Goal: Task Accomplishment & Management: Manage account settings

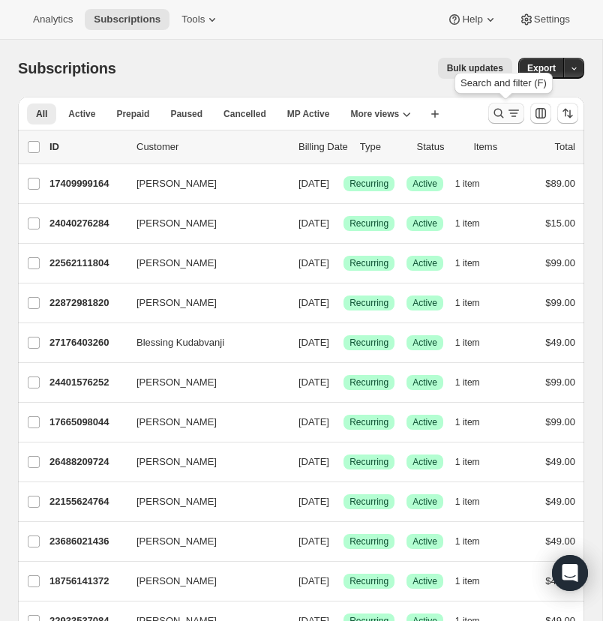
click at [497, 110] on icon "Search and filter results" at bounding box center [498, 113] width 15 height 15
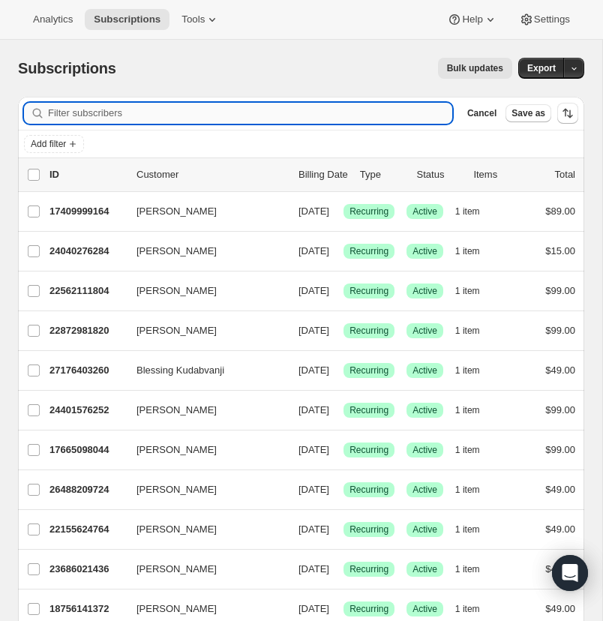
paste input "[EMAIL_ADDRESS][DOMAIN_NAME]"
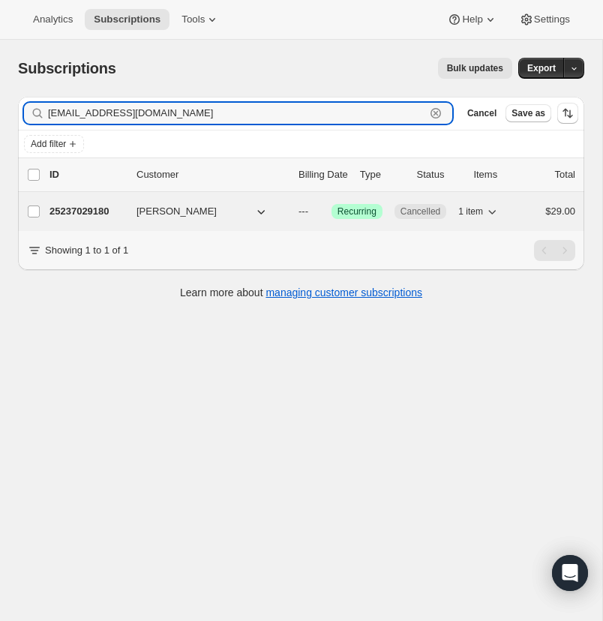
type input "[EMAIL_ADDRESS][DOMAIN_NAME]"
click at [75, 208] on p "25237029180" at bounding box center [87, 211] width 75 height 15
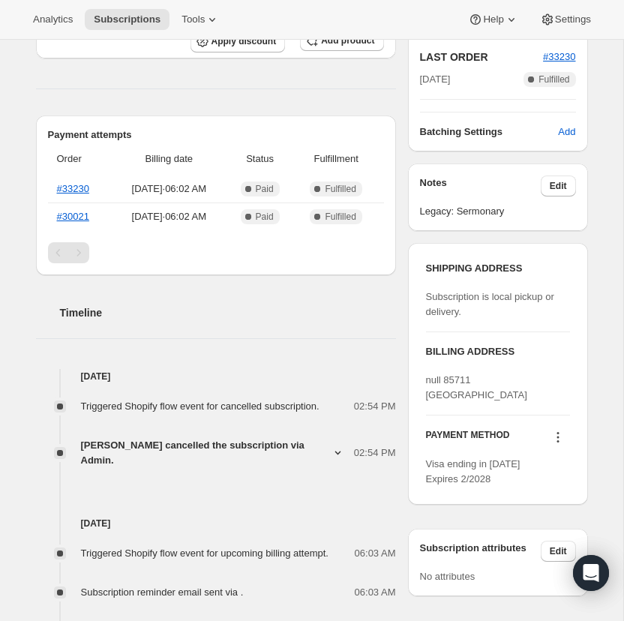
scroll to position [355, 0]
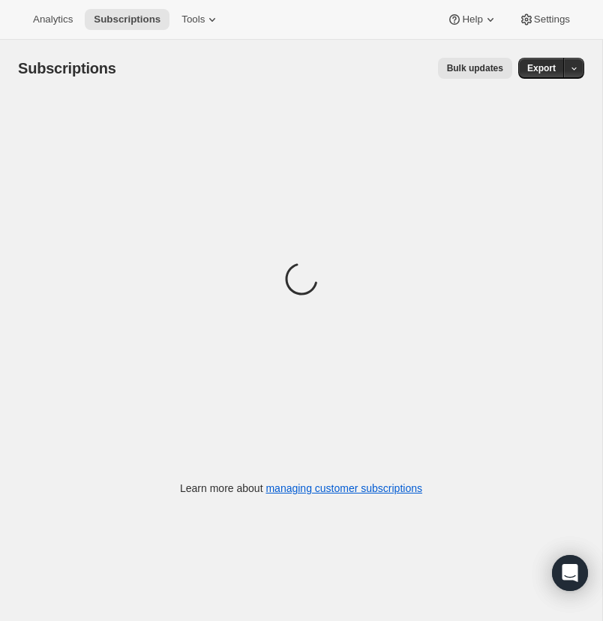
scroll to position [1, 0]
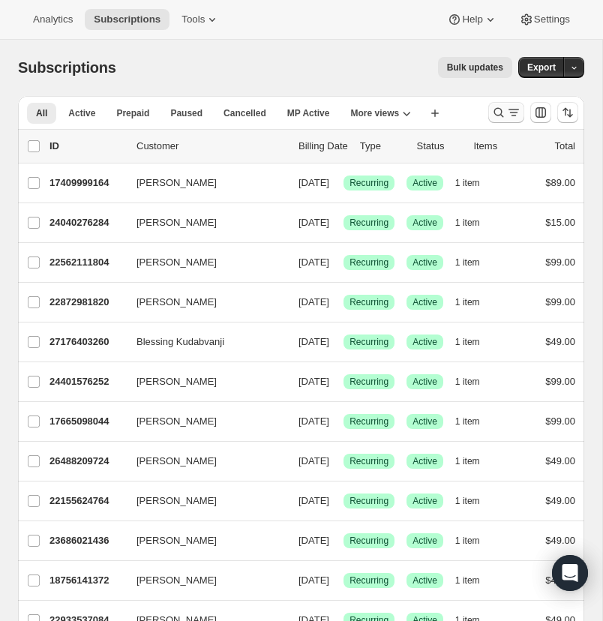
click at [497, 107] on icon "Search and filter results" at bounding box center [498, 112] width 15 height 15
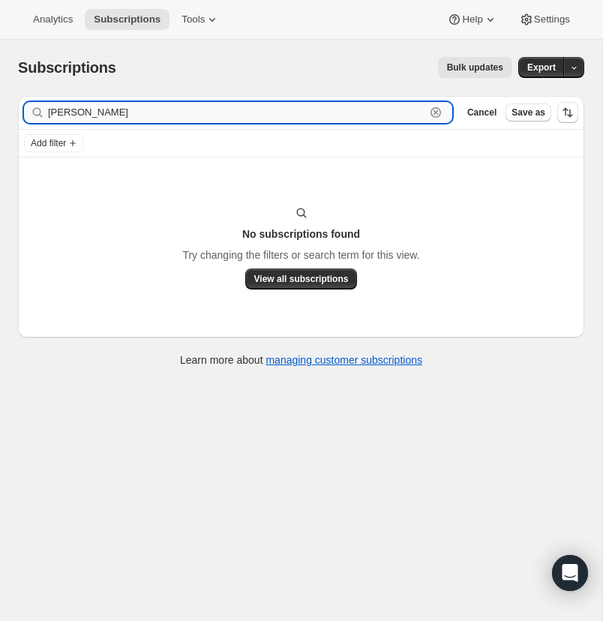
click at [74, 113] on input "francico dominguez" at bounding box center [236, 112] width 377 height 21
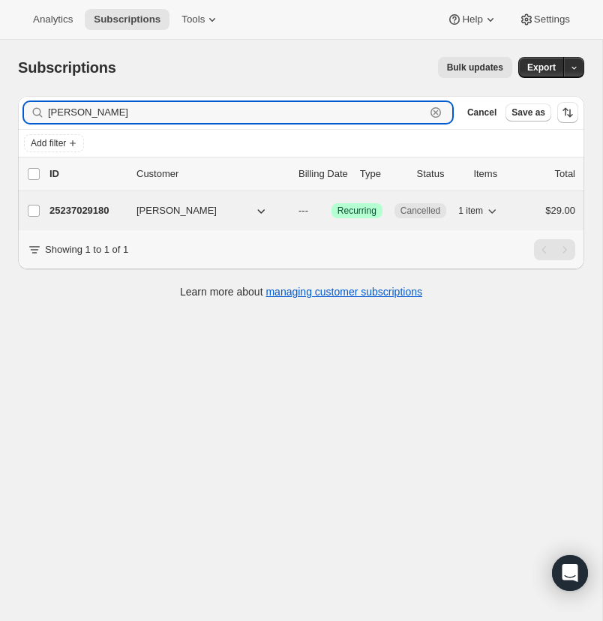
type input "francisco dominguez"
click at [77, 207] on p "25237029180" at bounding box center [87, 210] width 75 height 15
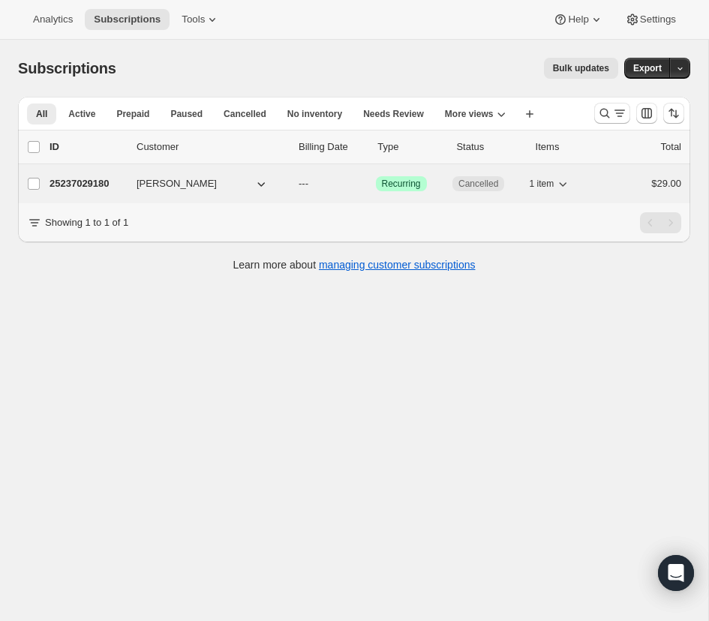
click at [72, 179] on p "25237029180" at bounding box center [87, 183] width 75 height 15
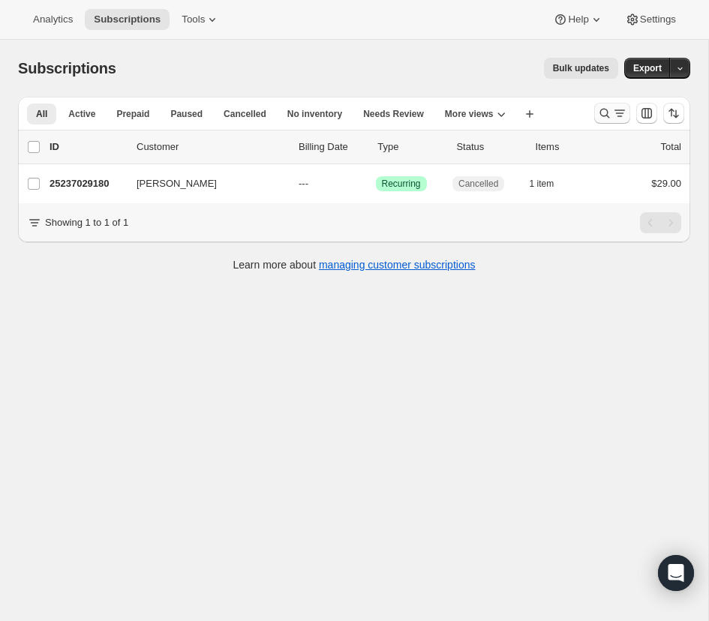
click at [603, 109] on icon "Search and filter results" at bounding box center [605, 114] width 10 height 10
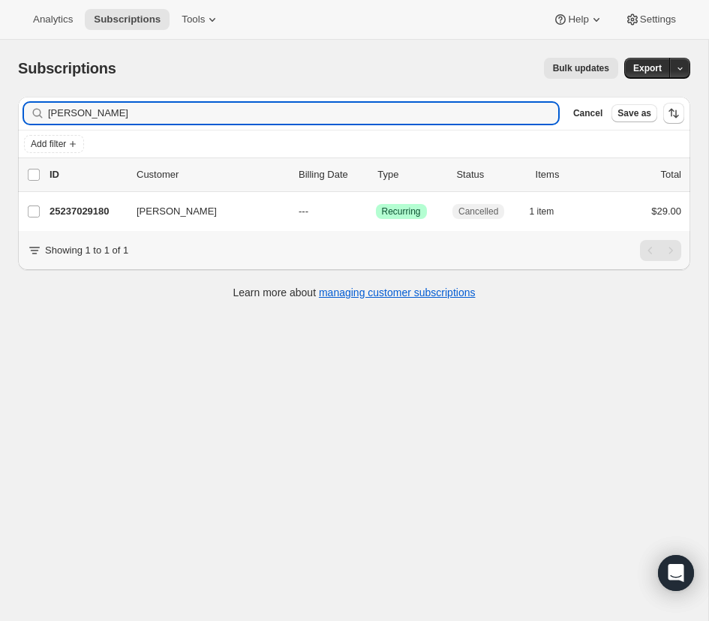
drag, startPoint x: 155, startPoint y: 114, endPoint x: 41, endPoint y: 115, distance: 113.3
click at [43, 115] on div "francisco dominguez Clear" at bounding box center [291, 113] width 534 height 21
type input "@"
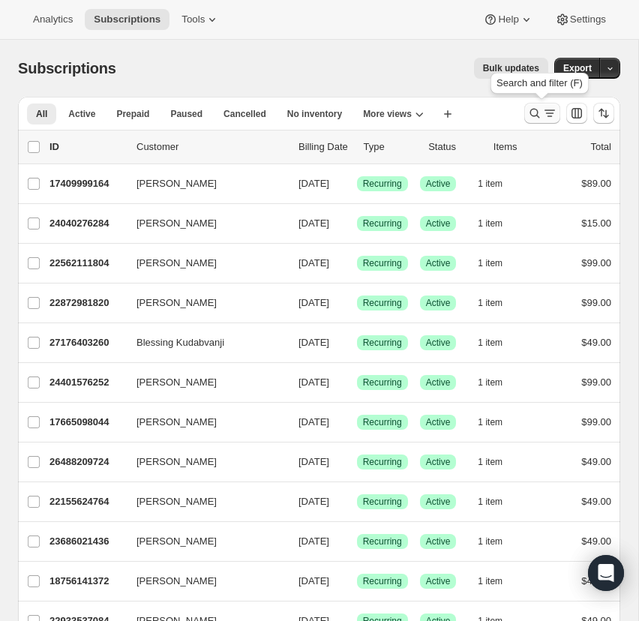
click at [532, 110] on icon "Search and filter results" at bounding box center [534, 113] width 15 height 15
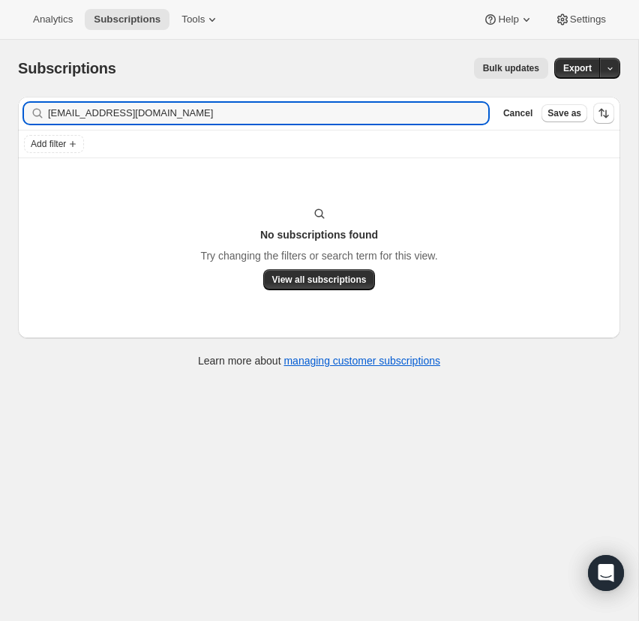
type input "churchadmin@fbcstilwell.org"
drag, startPoint x: 193, startPoint y: 113, endPoint x: 36, endPoint y: 115, distance: 156.8
click at [36, 115] on div "churchadmin@fbcstilwell.org Clear" at bounding box center [256, 113] width 464 height 21
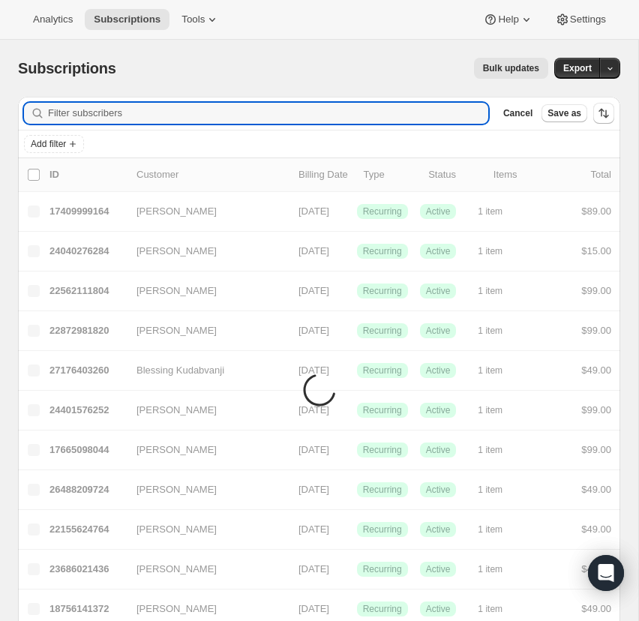
paste input "[EMAIL_ADDRESS][DOMAIN_NAME]"
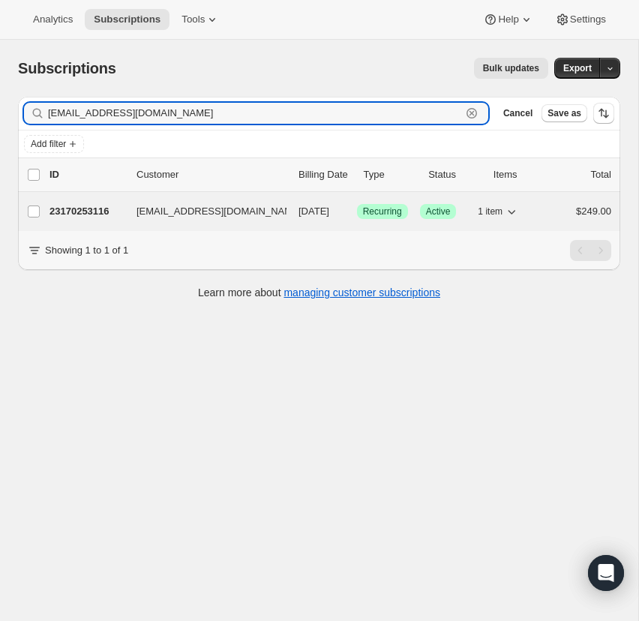
type input "[EMAIL_ADDRESS][DOMAIN_NAME]"
click at [79, 209] on p "23170253116" at bounding box center [87, 211] width 75 height 15
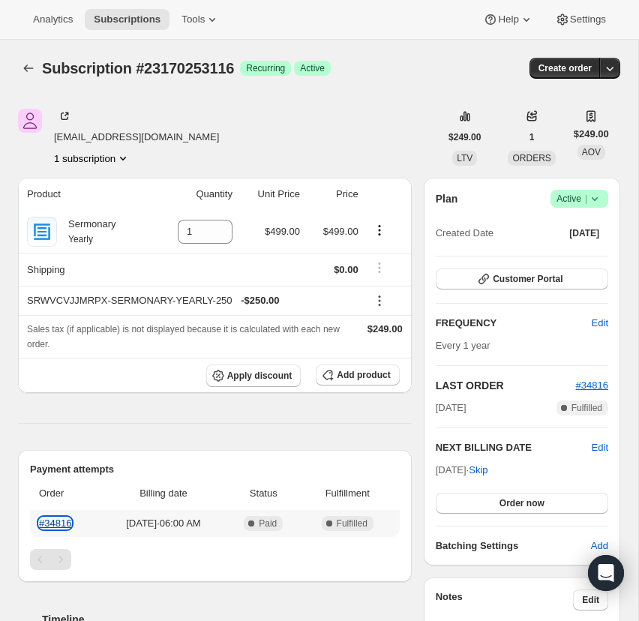
click at [56, 520] on link "#34816" at bounding box center [55, 523] width 32 height 11
click at [596, 194] on icon at bounding box center [594, 198] width 15 height 15
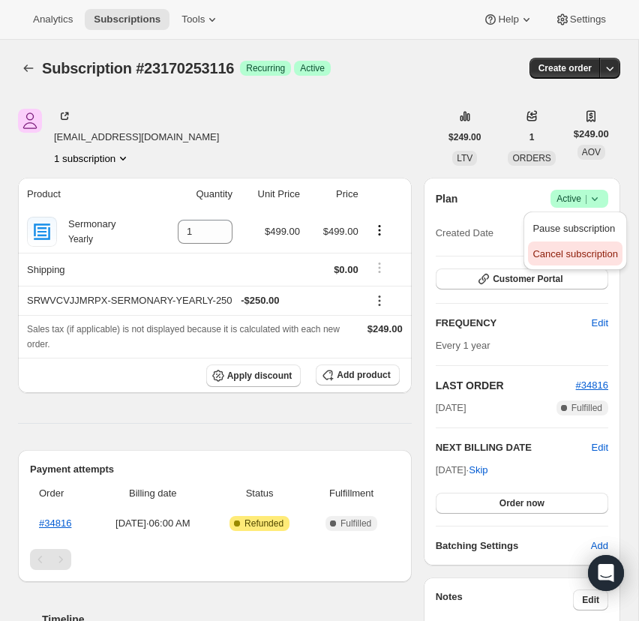
click at [583, 254] on span "Cancel subscription" at bounding box center [575, 253] width 85 height 11
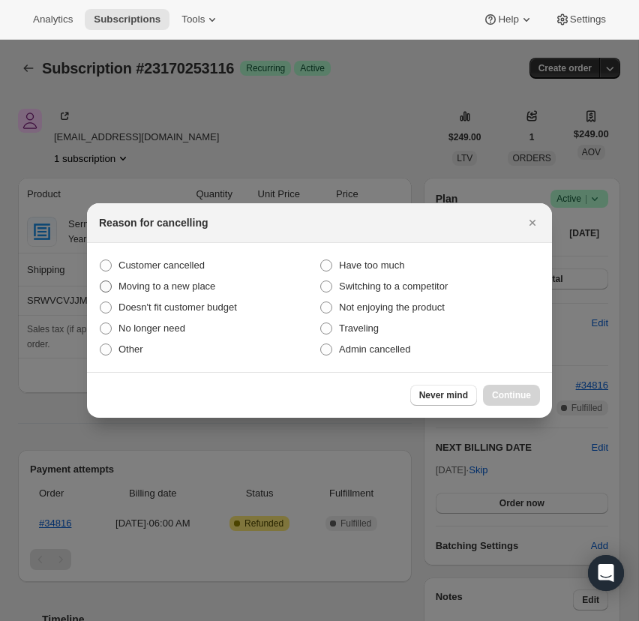
drag, startPoint x: 109, startPoint y: 263, endPoint x: 132, endPoint y: 278, distance: 27.7
click at [109, 263] on span ":r17:" at bounding box center [106, 266] width 12 height 12
click at [101, 260] on input "Customer cancelled" at bounding box center [100, 260] width 1 height 1
radio input "true"
click at [512, 394] on span "Continue" at bounding box center [511, 395] width 39 height 12
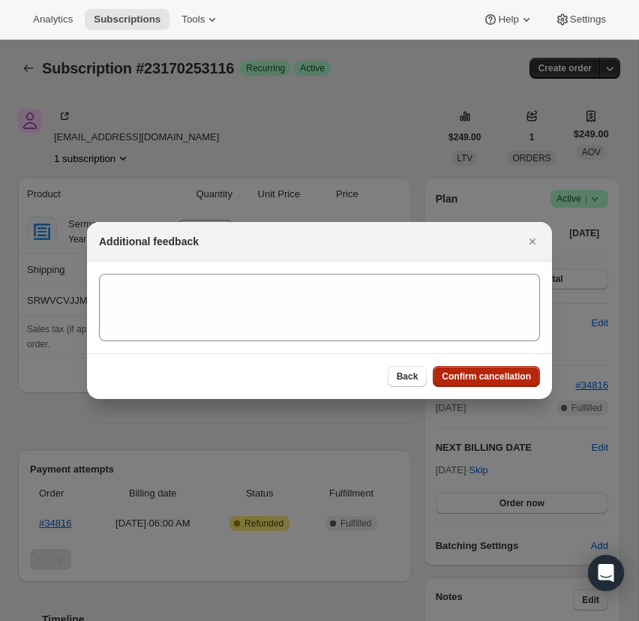
click at [492, 375] on span "Confirm cancellation" at bounding box center [486, 377] width 89 height 12
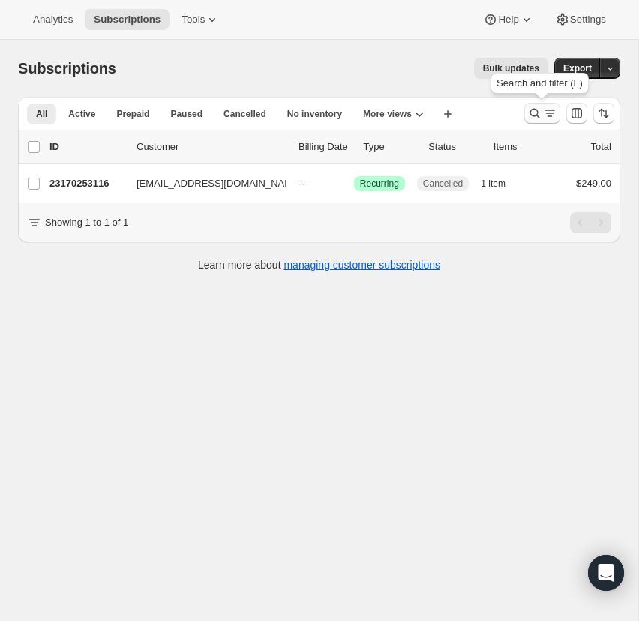
click at [536, 110] on icon "Search and filter results" at bounding box center [535, 114] width 10 height 10
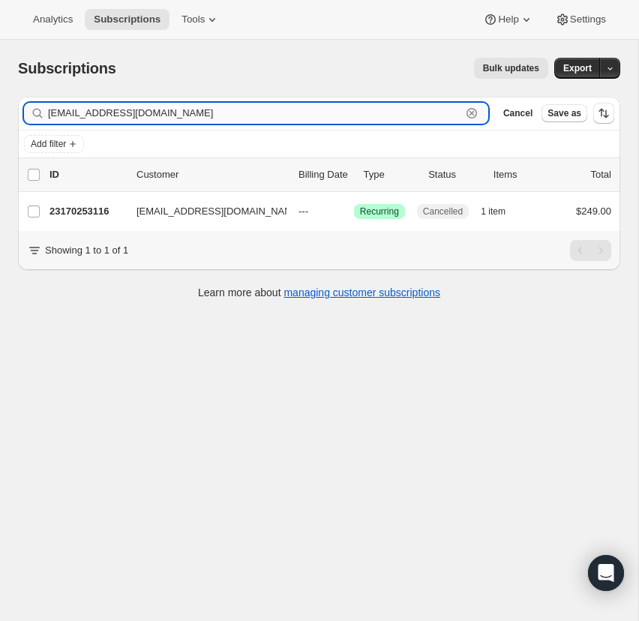
drag, startPoint x: 471, startPoint y: 110, endPoint x: 425, endPoint y: 111, distance: 45.8
click at [470, 110] on icon "button" at bounding box center [471, 113] width 15 height 15
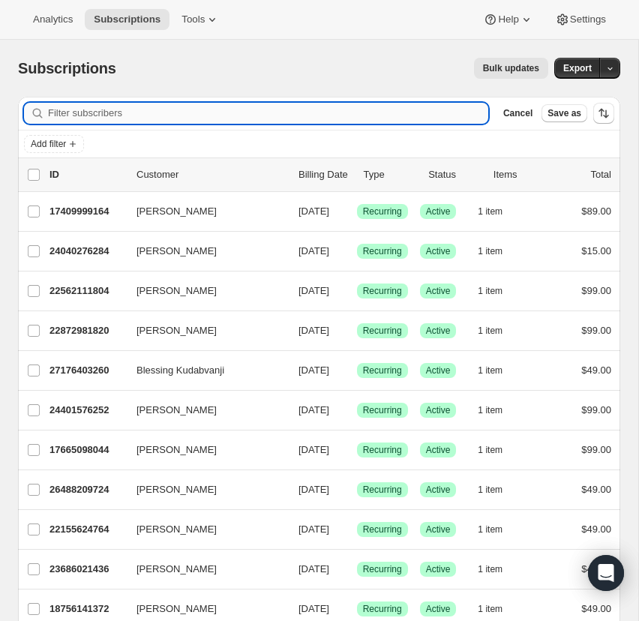
paste input "[EMAIL_ADDRESS][DOMAIN_NAME]"
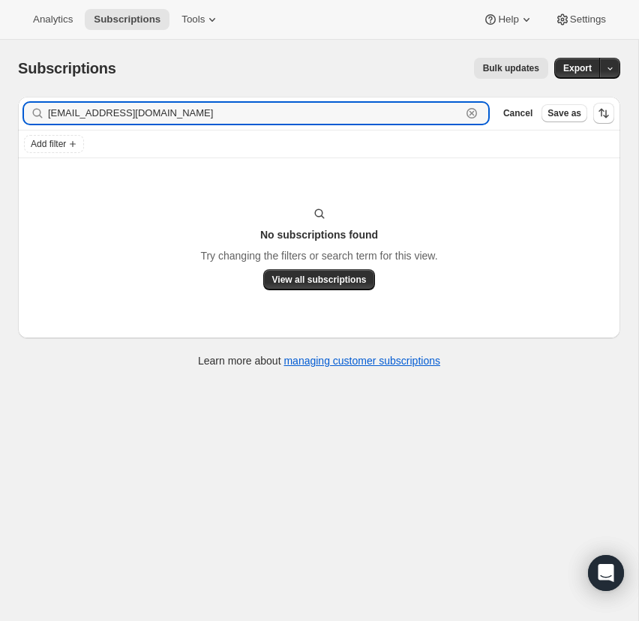
type input "[EMAIL_ADDRESS][DOMAIN_NAME]"
